Goal: Task Accomplishment & Management: Use online tool/utility

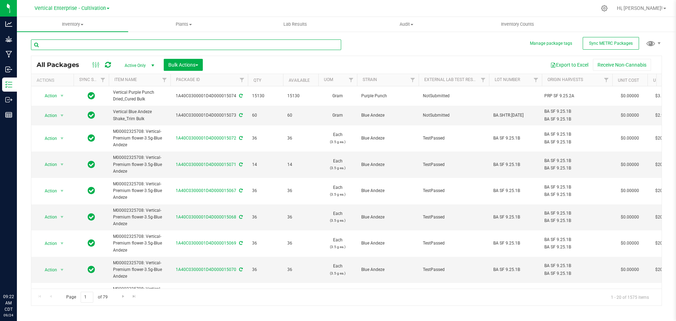
click at [61, 40] on input "text" at bounding box center [186, 44] width 310 height 11
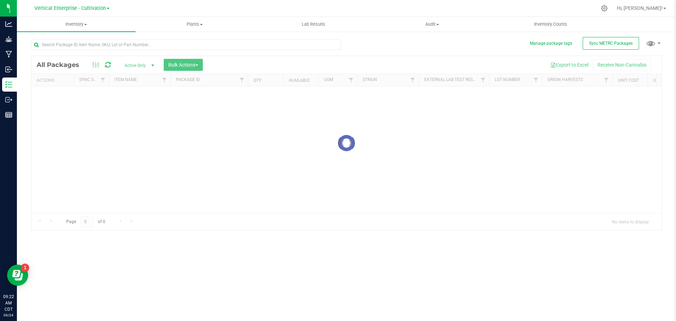
click at [59, 9] on span "Vertical Enterprise - Cultivation" at bounding box center [69, 8] width 71 height 6
click at [71, 37] on link "Vertical Enterprise - Manufacturing" at bounding box center [71, 35] width 103 height 10
click at [70, 46] on input "text" at bounding box center [186, 44] width 310 height 11
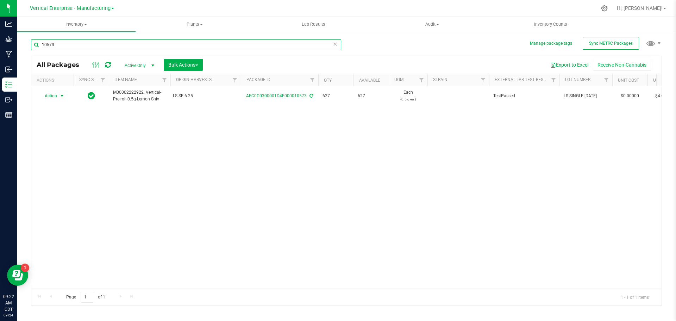
type input "10573"
click at [49, 97] on span "Action" at bounding box center [47, 96] width 19 height 10
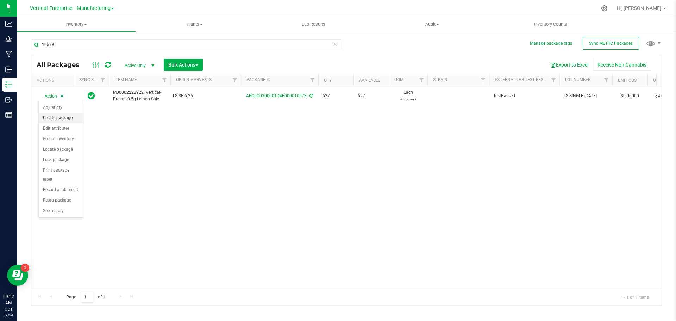
click at [51, 118] on li "Create package" at bounding box center [61, 118] width 44 height 11
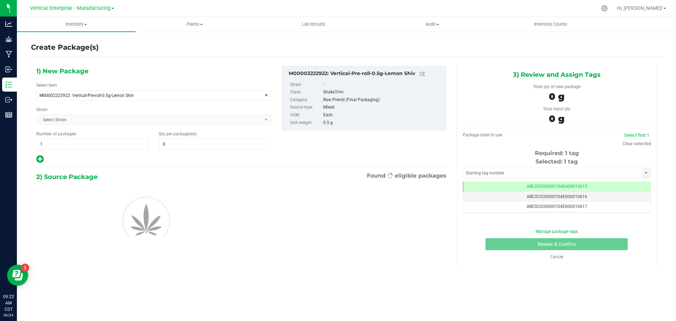
type input "0"
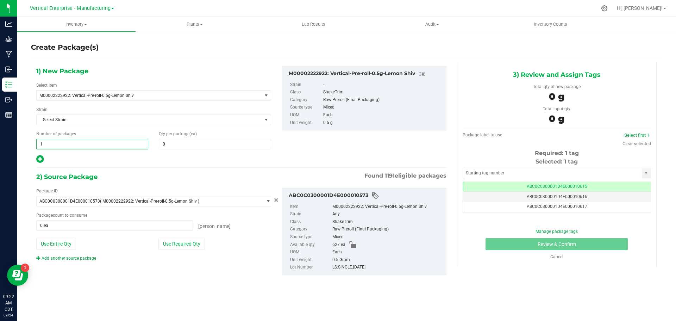
click at [46, 146] on span "1 1" at bounding box center [92, 144] width 112 height 11
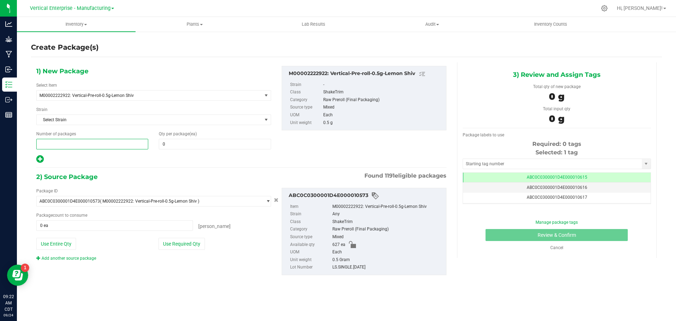
type input "2"
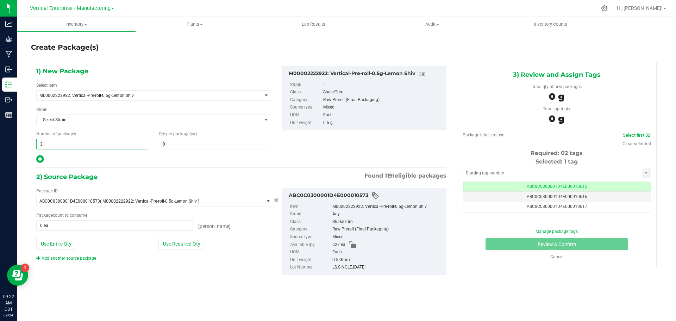
type input "2"
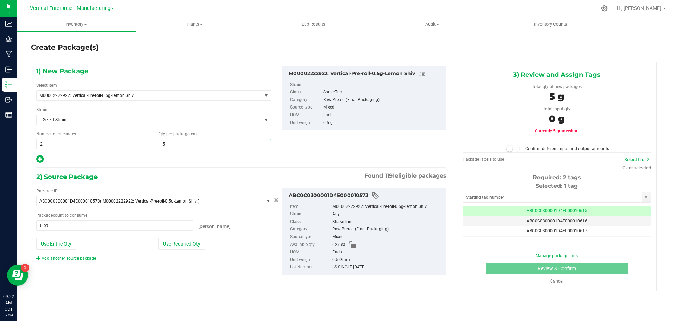
type input "50"
click at [195, 240] on button "Use Required Qty" at bounding box center [181, 244] width 46 height 12
type input "100 ea"
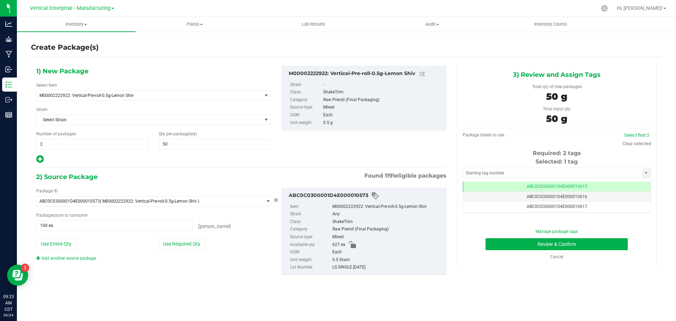
click at [578, 187] on span "ABC0C0300001D4E000010615" at bounding box center [556, 186] width 61 height 5
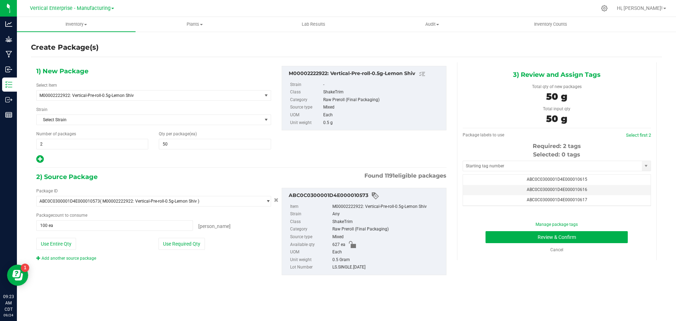
click at [580, 186] on td "ABC0C0300001D4E000010616" at bounding box center [557, 190] width 188 height 10
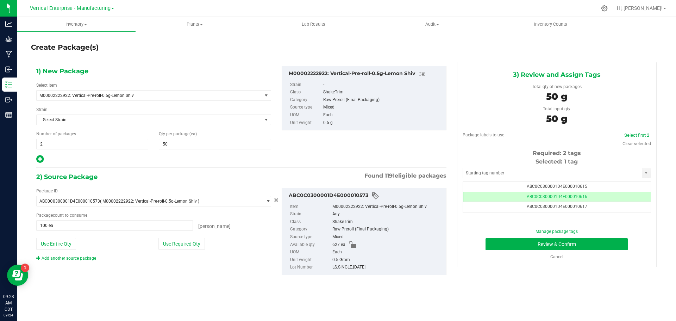
click at [582, 206] on span "ABC0C0300001D4E000010617" at bounding box center [556, 206] width 61 height 5
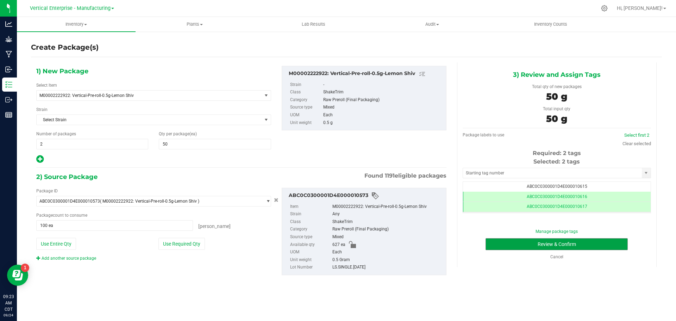
click at [594, 245] on button "Review & Confirm" at bounding box center [556, 244] width 142 height 12
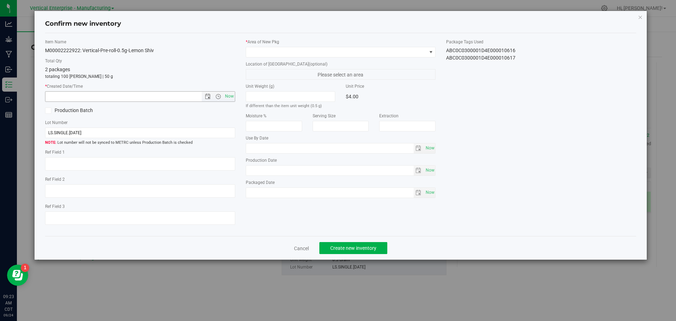
click at [229, 96] on span "Now" at bounding box center [229, 96] width 12 height 10
type input "9/24/2025 9:23 AM"
click at [267, 53] on span at bounding box center [336, 52] width 181 height 10
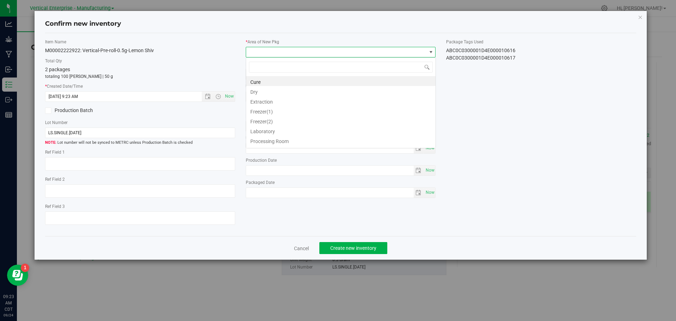
scroll to position [35182, 35002]
type input "va"
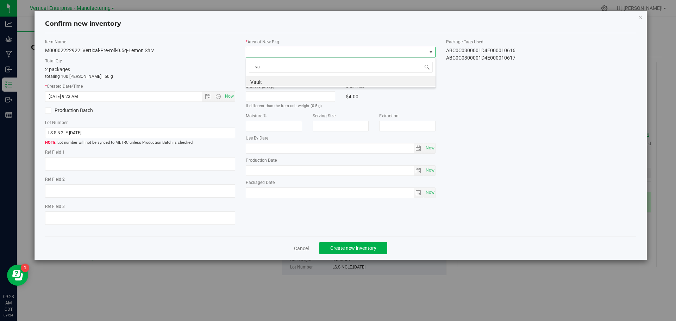
click at [260, 80] on li "Vault" at bounding box center [340, 81] width 189 height 10
click at [355, 243] on button "Create new inventory" at bounding box center [353, 248] width 68 height 12
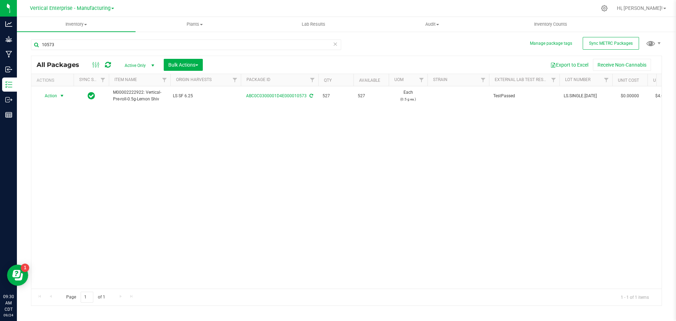
click at [52, 97] on span "Action" at bounding box center [47, 96] width 19 height 10
click at [53, 115] on li "Create package" at bounding box center [61, 118] width 44 height 11
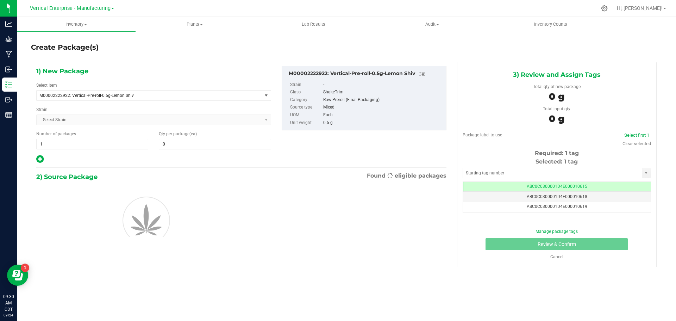
type input "0"
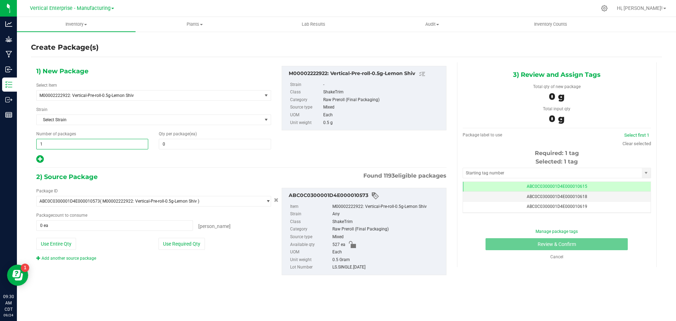
drag, startPoint x: 53, startPoint y: 144, endPoint x: 0, endPoint y: 143, distance: 53.5
click at [0, 143] on div "Analytics Grow Manufacturing Inbound Inventory Outbound Reports 09:30 AM CDT 09…" at bounding box center [338, 160] width 676 height 321
type input "2"
type input "50"
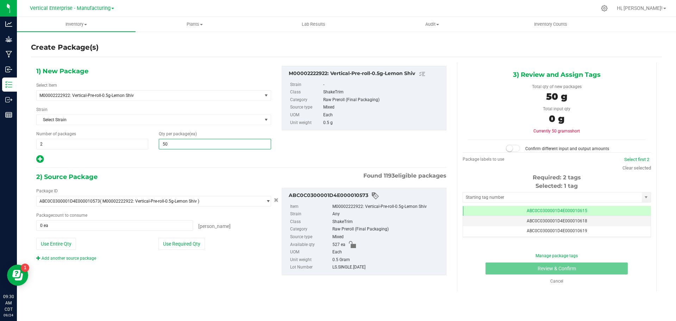
type input "50"
click at [195, 241] on button "Use Required Qty" at bounding box center [181, 244] width 46 height 12
type input "100 ea"
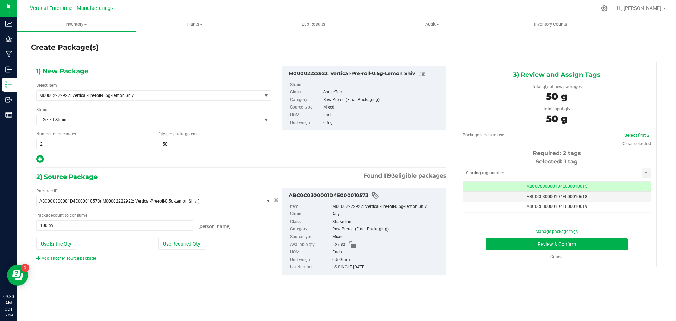
click at [594, 183] on td "ABC0C0300001D4E000010615" at bounding box center [557, 187] width 188 height 10
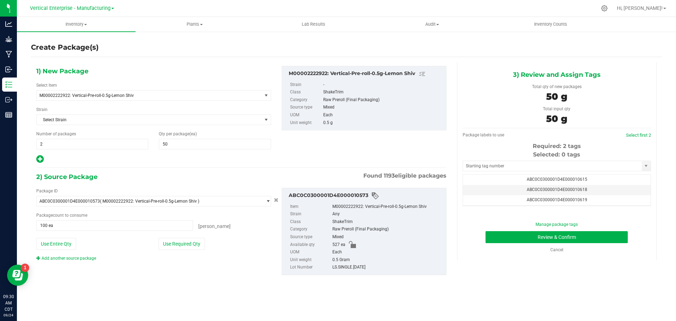
click at [591, 189] on td "ABC0C0300001D4E000010618" at bounding box center [557, 190] width 188 height 10
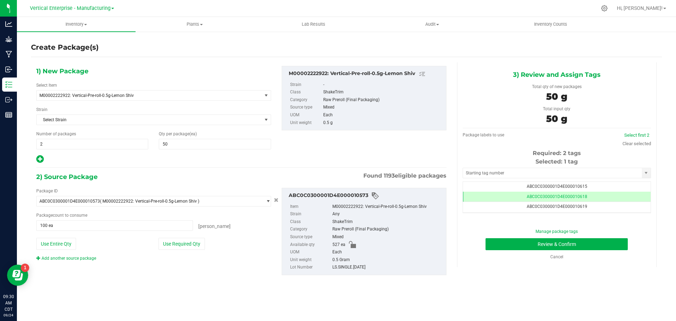
click at [594, 205] on td "ABC0C0300001D4E000010619" at bounding box center [557, 207] width 188 height 10
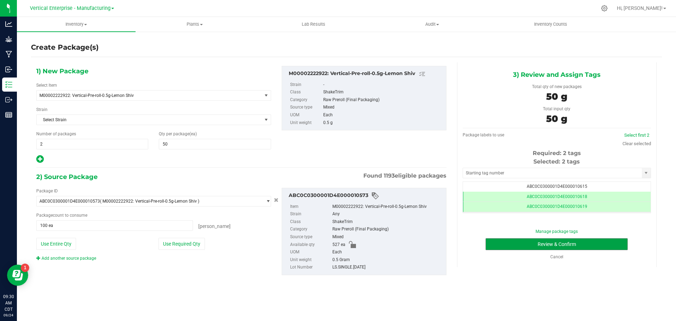
click at [572, 246] on button "Review & Confirm" at bounding box center [556, 244] width 142 height 12
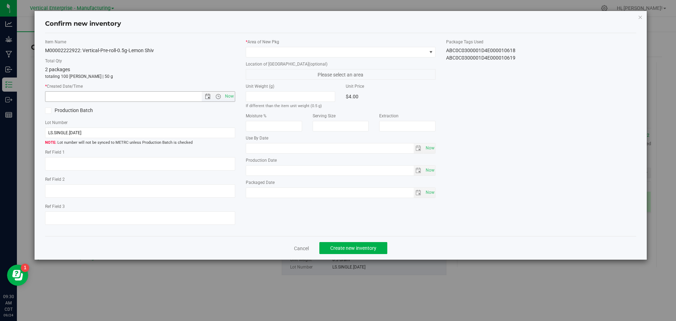
click at [228, 99] on span "Now" at bounding box center [229, 96] width 12 height 10
type input "9/24/2025 9:30 AM"
click at [268, 52] on span at bounding box center [336, 52] width 181 height 10
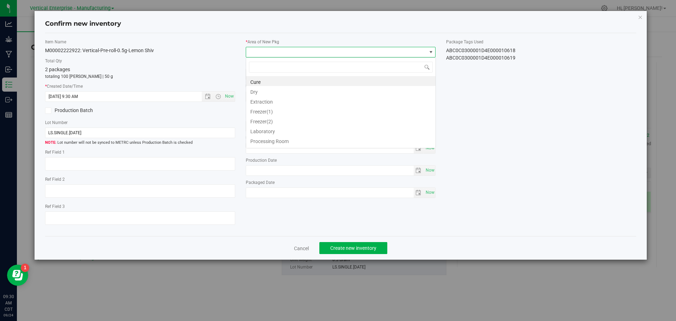
scroll to position [11, 190]
type input "va"
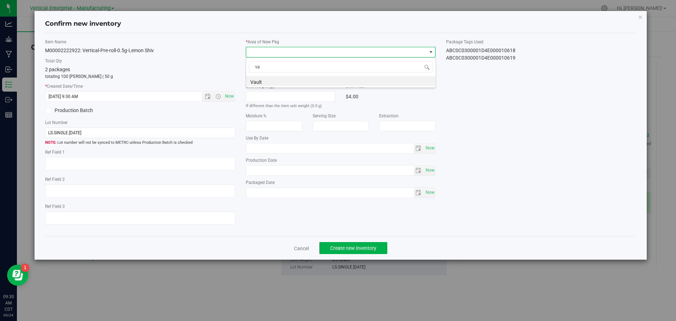
click at [271, 81] on li "Vault" at bounding box center [340, 81] width 189 height 10
click at [348, 247] on span "Create new inventory" at bounding box center [353, 248] width 46 height 6
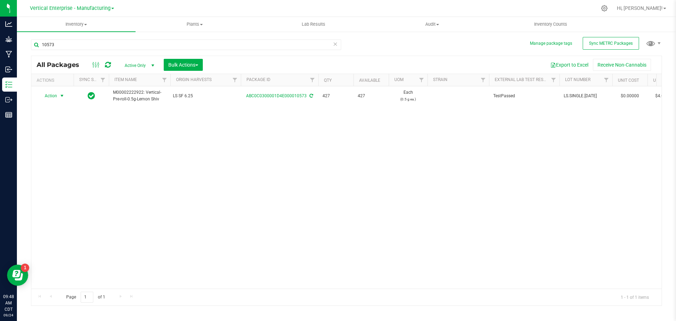
click at [46, 92] on span "Action" at bounding box center [47, 96] width 19 height 10
click at [55, 113] on li "Create package" at bounding box center [61, 118] width 44 height 11
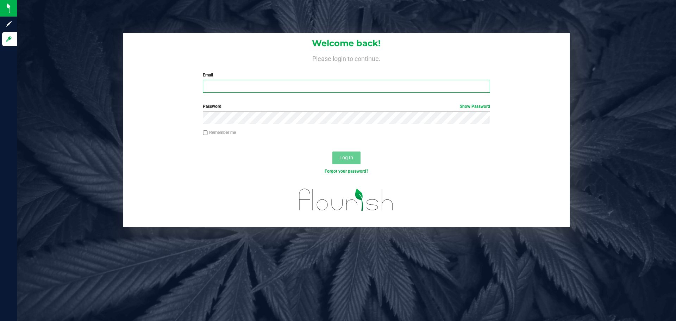
type input "[EMAIL_ADDRESS][DOMAIN_NAME]"
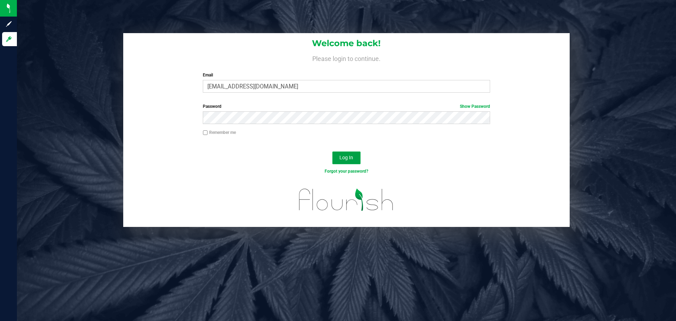
click at [349, 155] on span "Log In" at bounding box center [346, 157] width 14 height 6
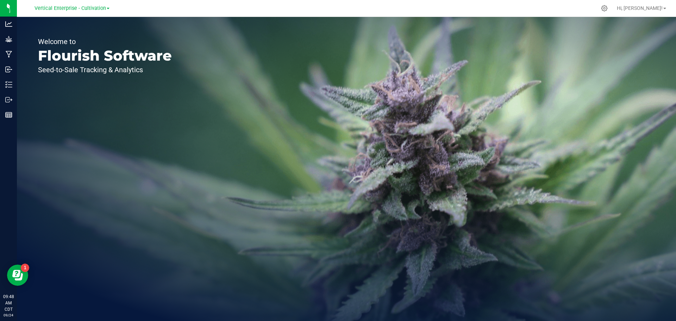
click at [73, 6] on span "Vertical Enterprise - Cultivation" at bounding box center [69, 8] width 71 height 6
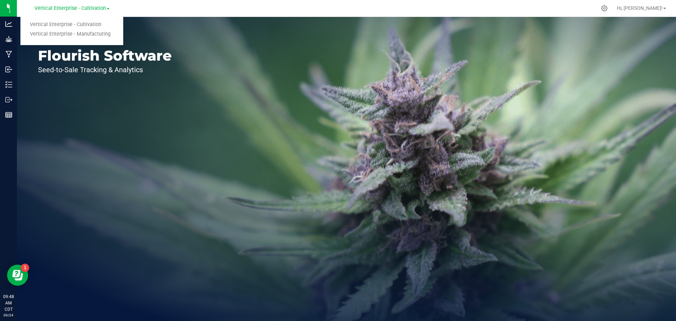
click at [80, 38] on link "Vertical Enterprise - Manufacturing" at bounding box center [71, 35] width 103 height 10
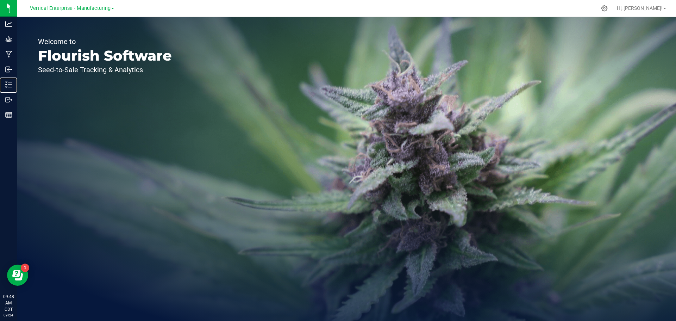
click at [0, 0] on p "Inventory" at bounding box center [0, 0] width 0 height 0
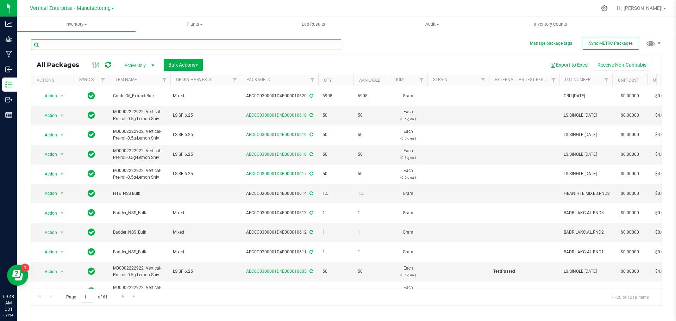
click at [63, 44] on input "text" at bounding box center [186, 44] width 310 height 11
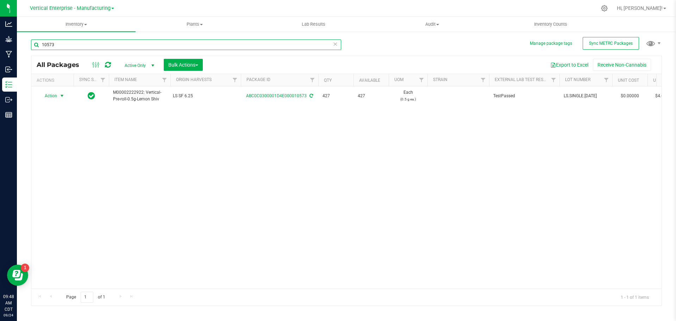
type input "10573"
click at [50, 97] on span "Action" at bounding box center [47, 96] width 19 height 10
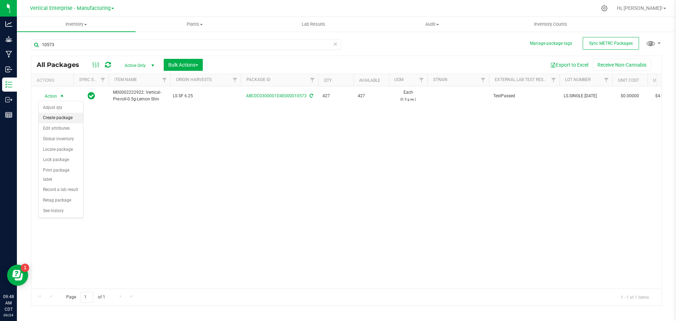
click at [59, 122] on li "Create package" at bounding box center [61, 118] width 44 height 11
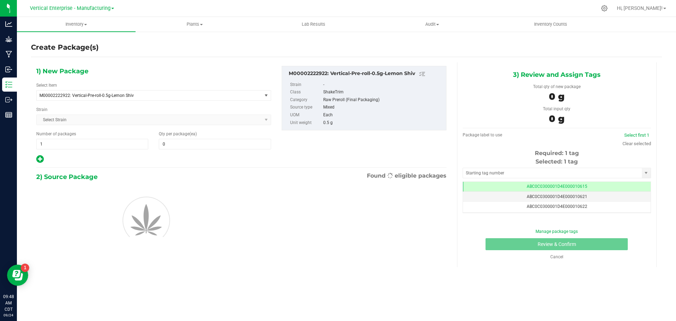
type input "0"
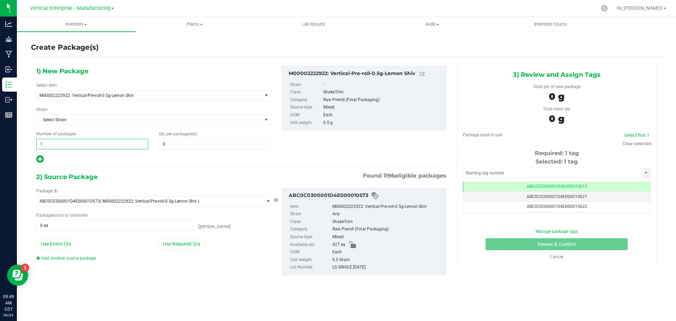
drag, startPoint x: 44, startPoint y: 146, endPoint x: 19, endPoint y: 143, distance: 25.9
click at [19, 143] on div "Create Package(s) 1) New Package Select Item M00002222922: Vertical-Pre-roll-0.…" at bounding box center [346, 141] width 659 height 220
type input "6"
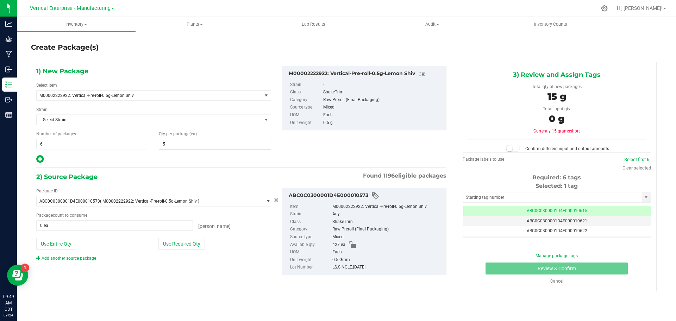
type input "50"
click at [178, 241] on button "Use Required Qty" at bounding box center [181, 244] width 46 height 12
type input "300 ea"
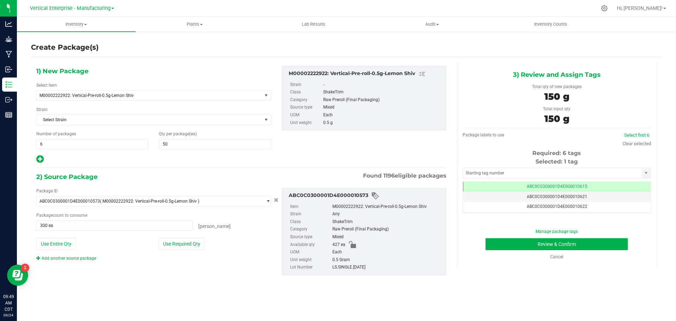
click at [568, 186] on span "ABC0C0300001D4E000010615" at bounding box center [556, 186] width 61 height 5
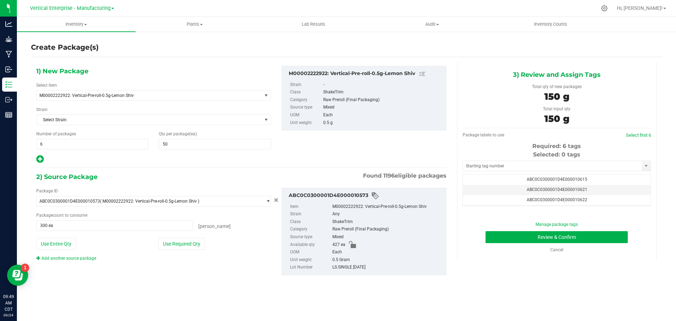
click at [571, 188] on span "ABC0C0300001D4E000010621" at bounding box center [556, 189] width 61 height 5
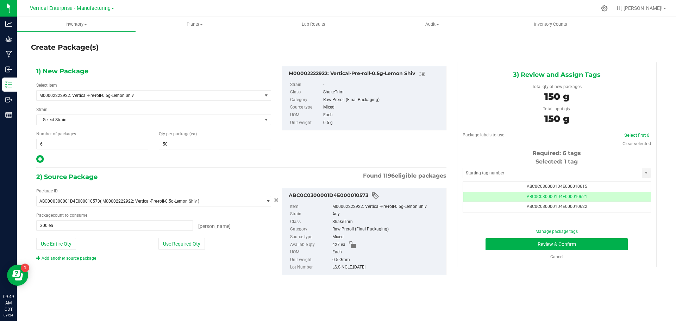
click at [569, 206] on span "ABC0C0300001D4E000010622" at bounding box center [556, 206] width 61 height 5
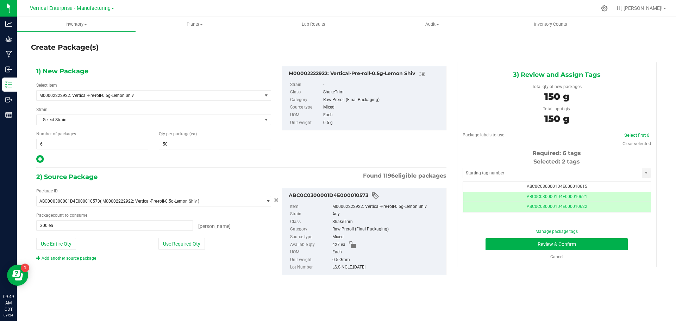
scroll to position [14, 0]
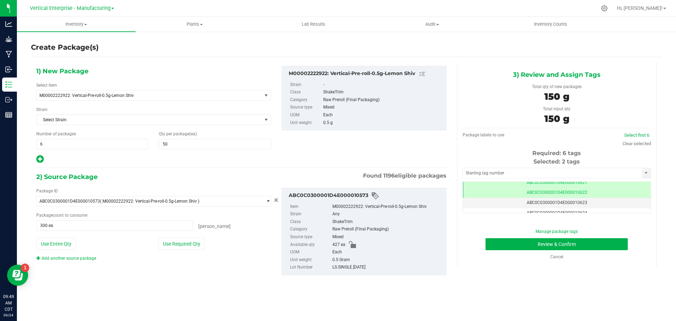
click at [599, 202] on td "ABC0C0300001D4E000010623" at bounding box center [557, 203] width 188 height 10
click at [591, 200] on td "ABC0C0300001D4E000010624" at bounding box center [557, 199] width 188 height 10
click at [588, 209] on td "ABC0C0300001D4E000010625" at bounding box center [557, 209] width 188 height 10
click at [580, 208] on td "ABC0C0300001D4E000010626" at bounding box center [557, 205] width 188 height 10
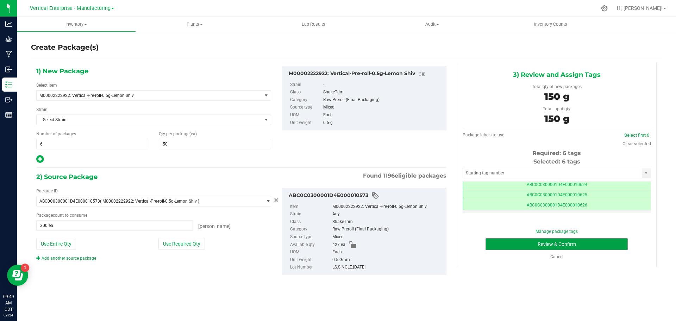
click at [588, 238] on button "Review & Confirm" at bounding box center [556, 244] width 142 height 12
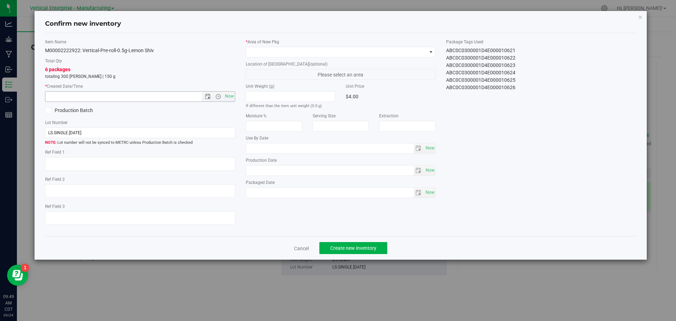
click at [232, 96] on span "Now" at bounding box center [229, 96] width 12 height 10
type input "9/24/2025 9:49 AM"
click at [271, 51] on span at bounding box center [336, 52] width 181 height 10
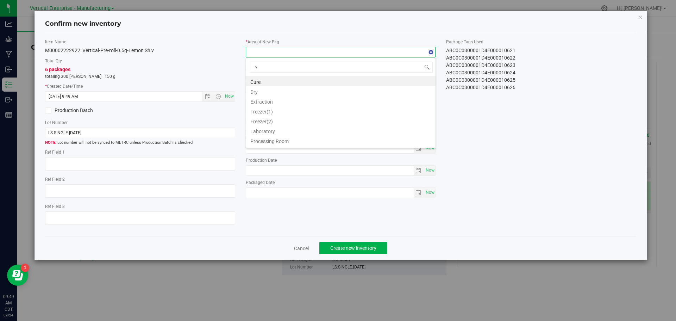
type input "va"
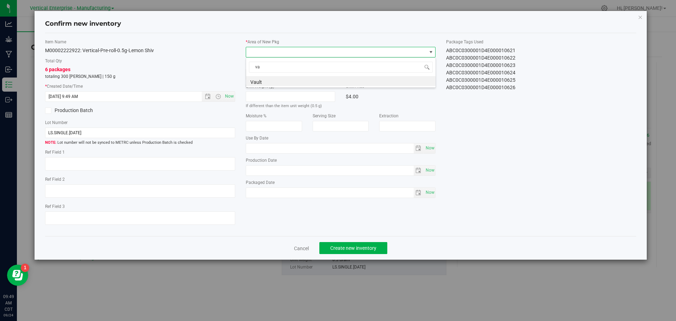
click at [263, 78] on li "Vault" at bounding box center [340, 81] width 189 height 10
click at [348, 249] on span "Create new inventory" at bounding box center [353, 248] width 46 height 6
